Goal: Check status: Check status

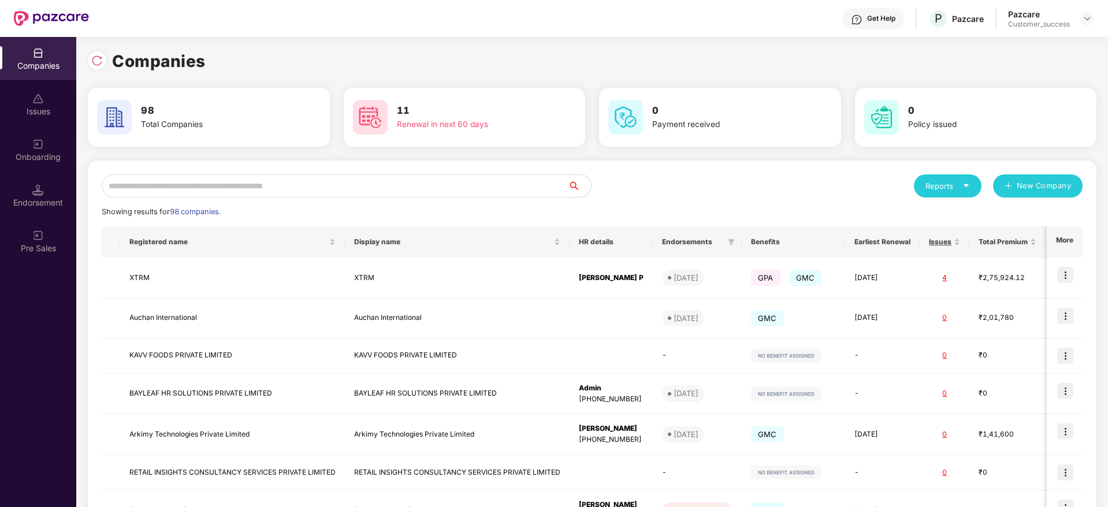
click at [112, 192] on input "text" at bounding box center [335, 185] width 466 height 23
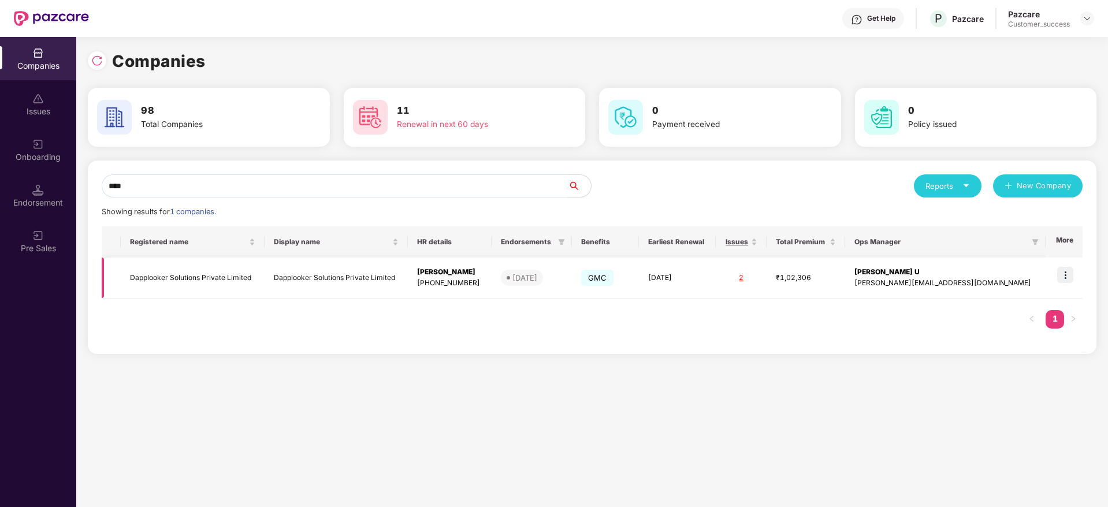
type input "****"
click at [1057, 272] on td at bounding box center [1064, 278] width 37 height 41
click at [247, 277] on td "Dapplooker Solutions Private Limited" at bounding box center [193, 278] width 144 height 41
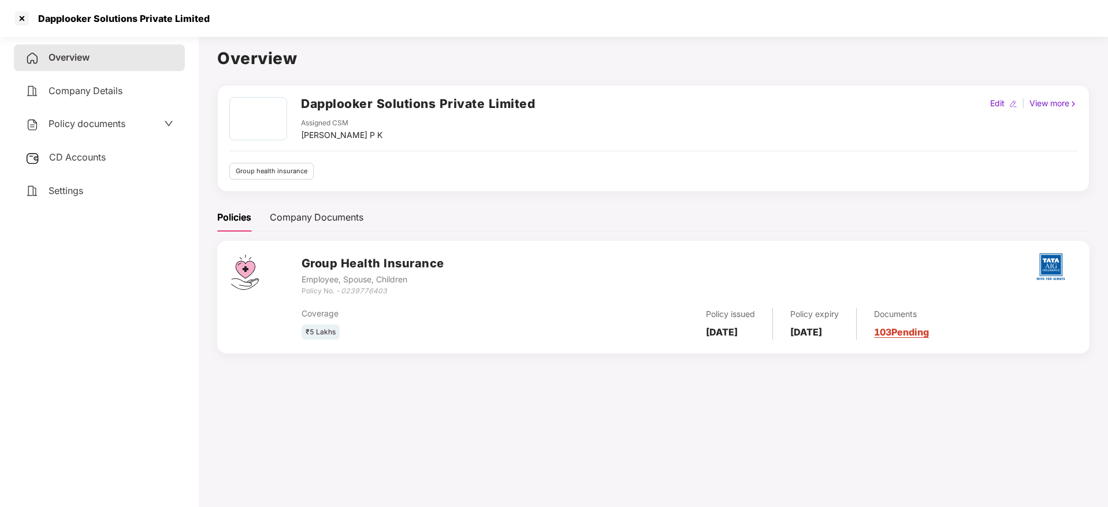
click at [354, 102] on h2 "Dapplooker Solutions Private Limited" at bounding box center [418, 103] width 234 height 19
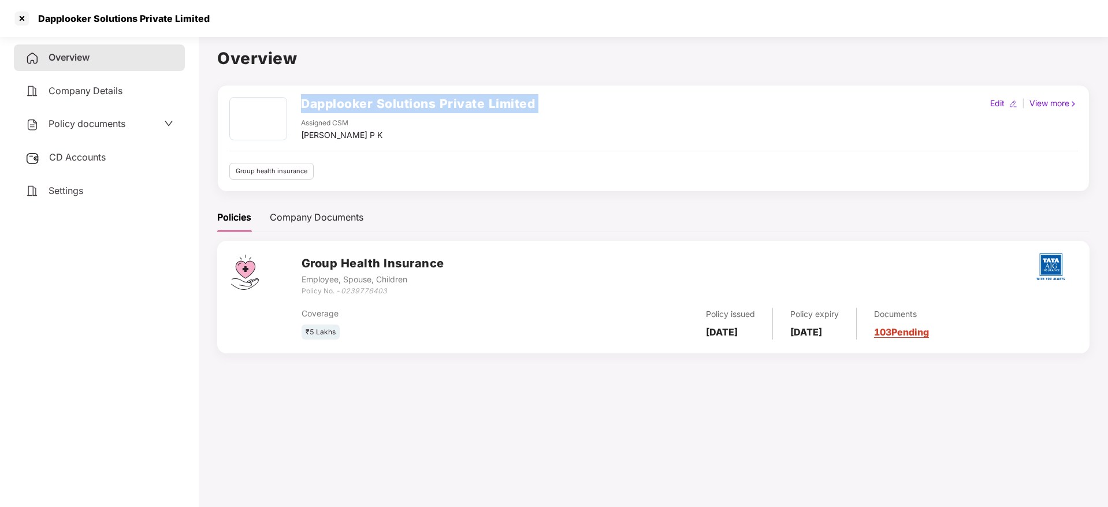
copy h2 "Dapplooker Solutions Private Limited"
